Goal: Information Seeking & Learning: Learn about a topic

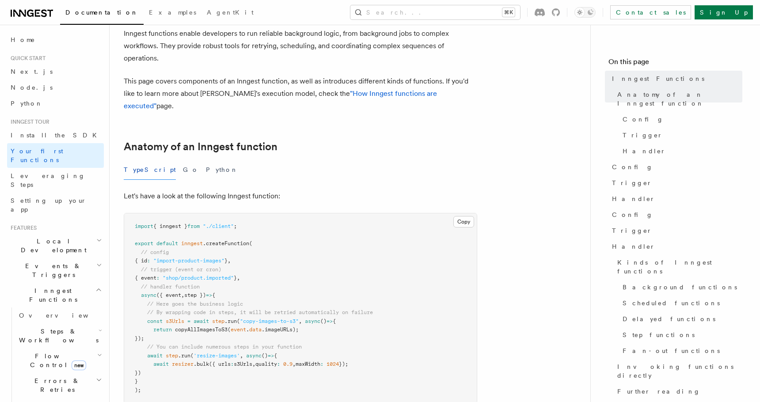
scroll to position [79, 0]
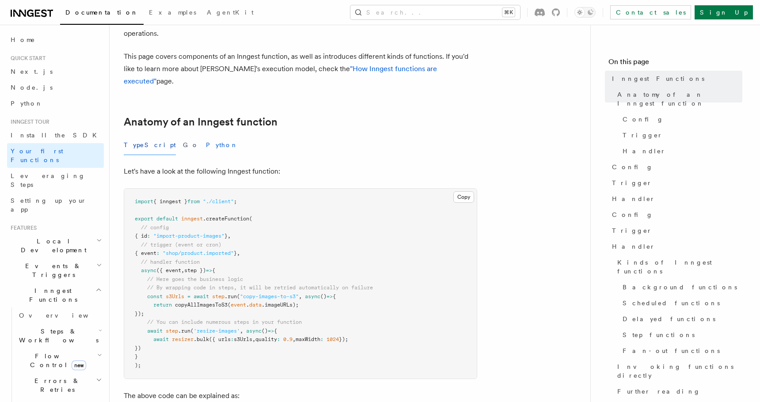
click at [206, 135] on button "Python" at bounding box center [222, 145] width 32 height 20
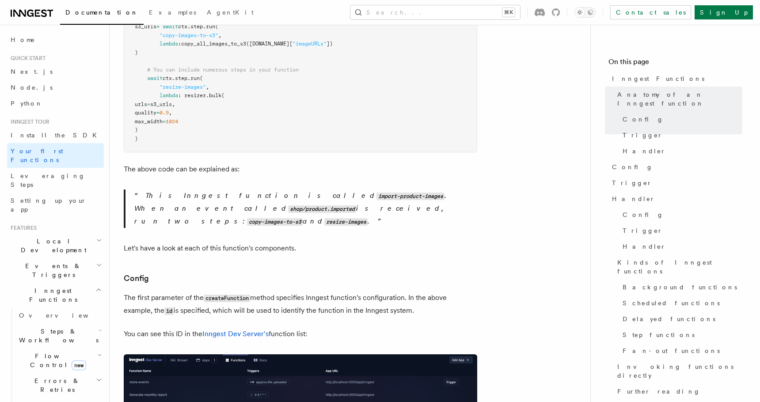
scroll to position [360, 0]
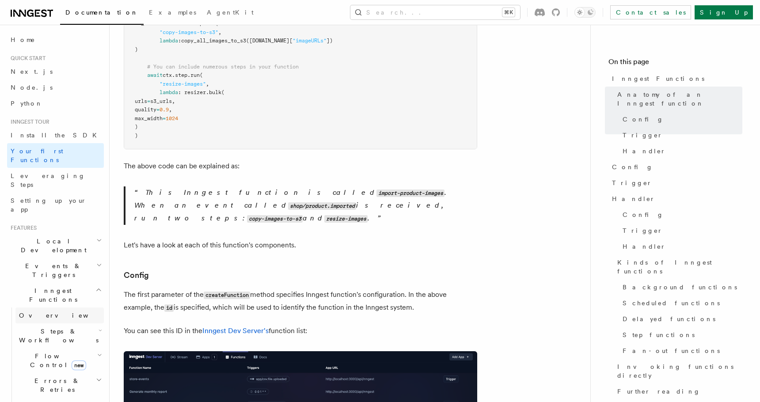
click at [68, 308] on link "Overview" at bounding box center [59, 316] width 88 height 16
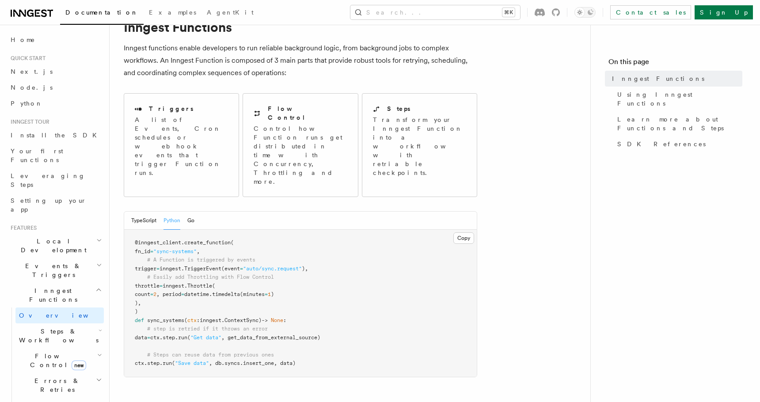
scroll to position [46, 0]
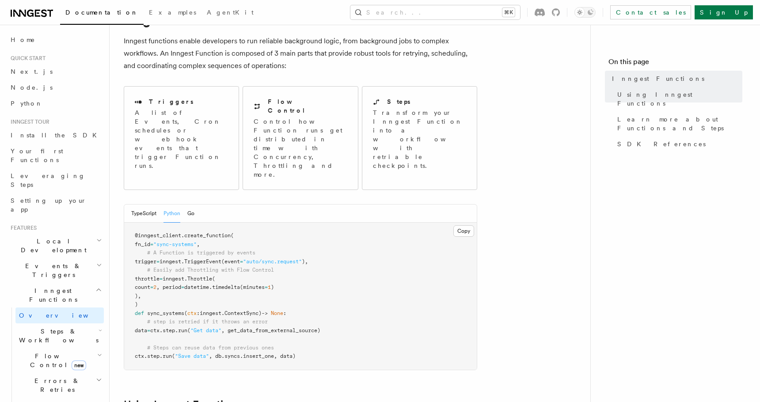
click at [76, 324] on h2 "Steps & Workflows" at bounding box center [59, 336] width 88 height 25
click at [61, 348] on link "Overview" at bounding box center [64, 356] width 80 height 16
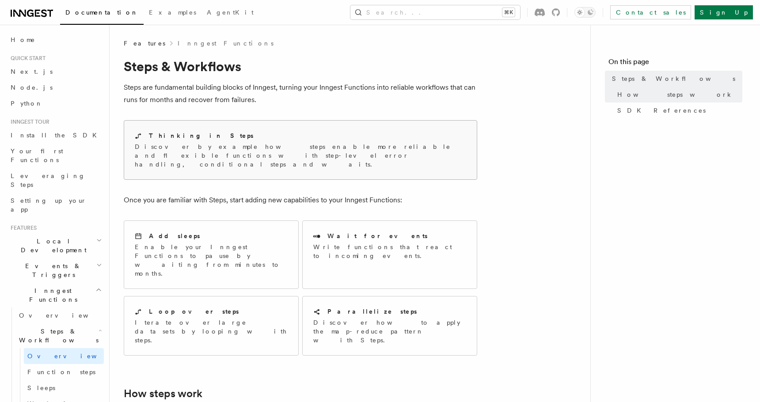
click at [183, 160] on div "Thinking in Steps Discover by example how steps enable more reliable and flexib…" at bounding box center [300, 150] width 353 height 59
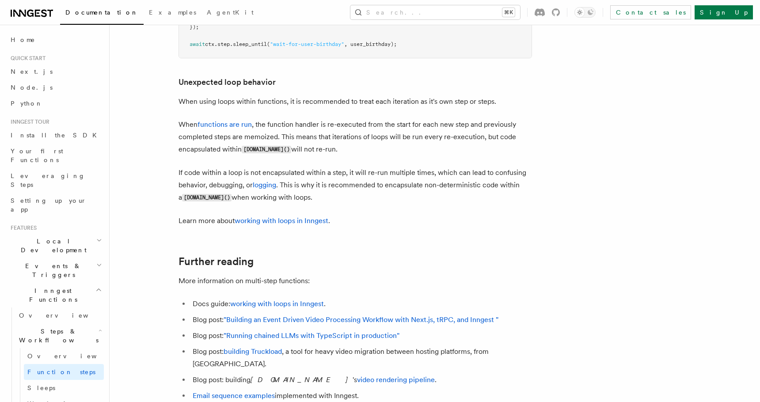
scroll to position [2225, 0]
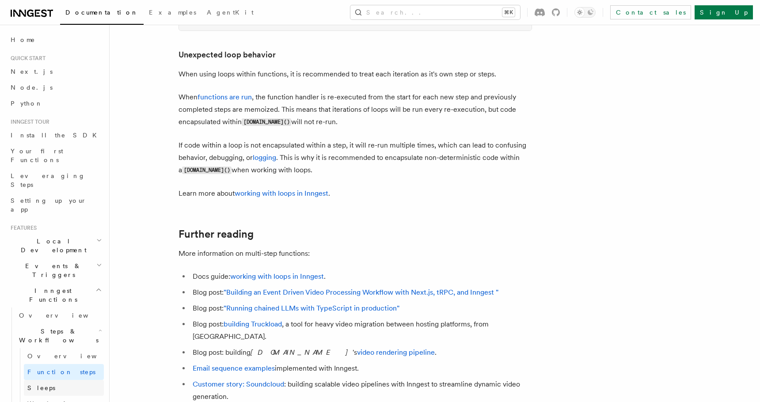
click at [70, 380] on link "Sleeps" at bounding box center [64, 388] width 80 height 16
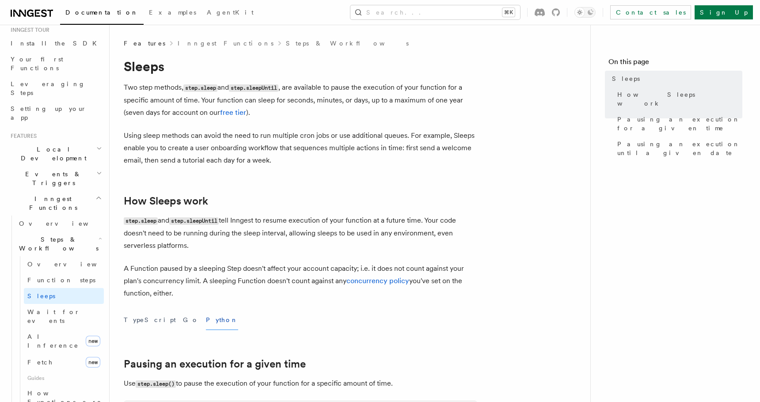
scroll to position [99, 0]
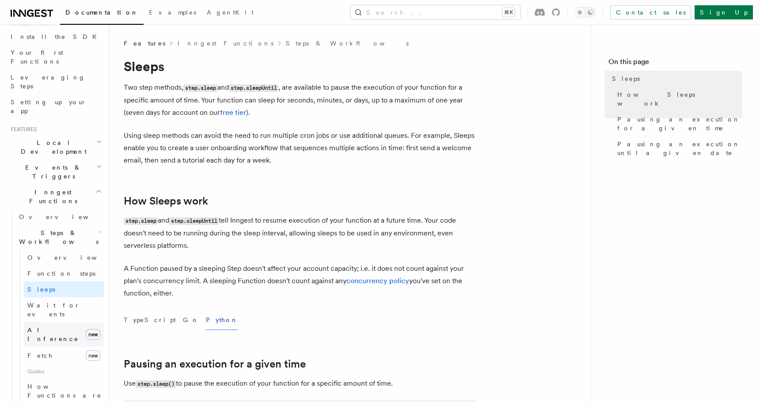
click at [56, 327] on span "AI Inference" at bounding box center [52, 335] width 51 height 16
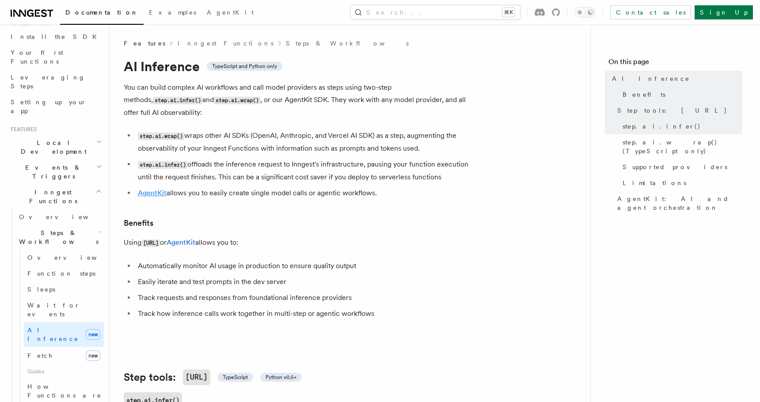
click at [150, 189] on link "AgentKit" at bounding box center [152, 193] width 29 height 8
